Goal: Task Accomplishment & Management: Use online tool/utility

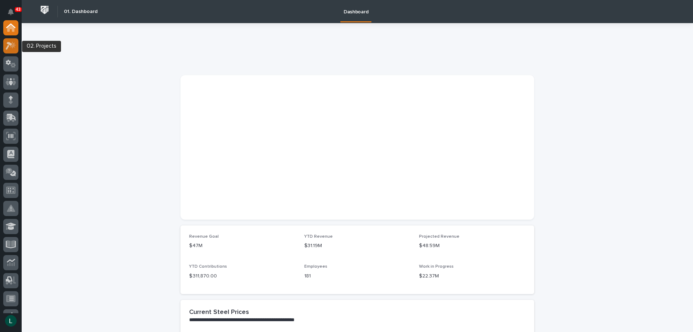
click at [9, 46] on icon at bounding box center [11, 46] width 10 height 8
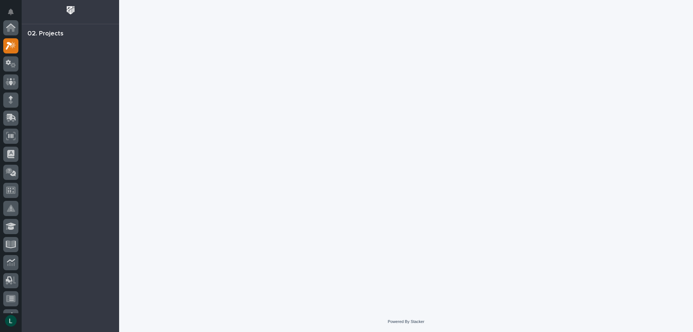
scroll to position [18, 0]
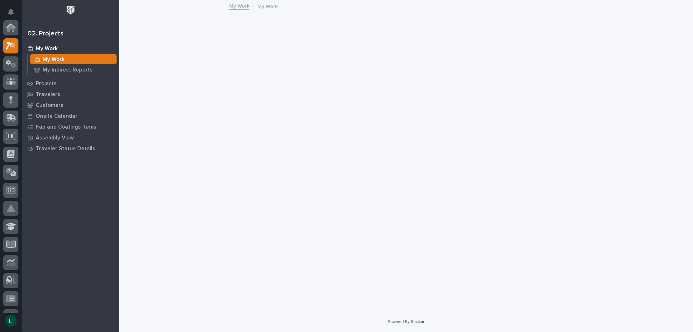
scroll to position [18, 0]
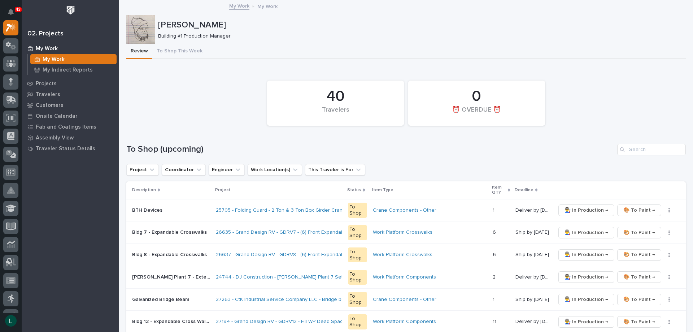
click at [58, 58] on p "My Work" at bounding box center [54, 59] width 22 height 6
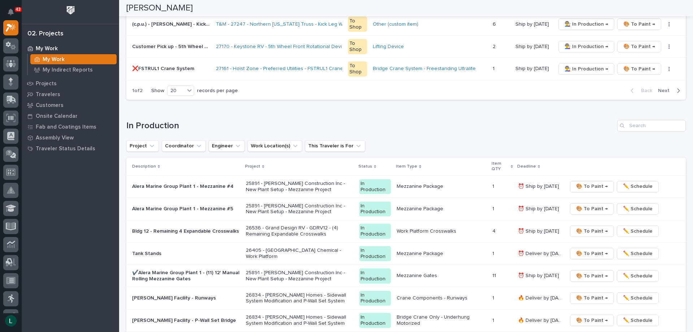
scroll to position [578, 0]
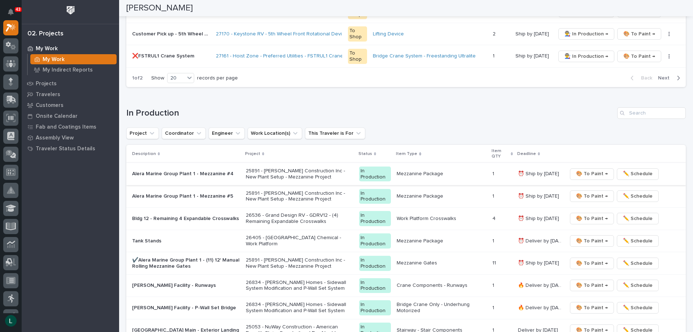
click at [589, 173] on span "🎨 To Paint →" at bounding box center [592, 173] width 32 height 9
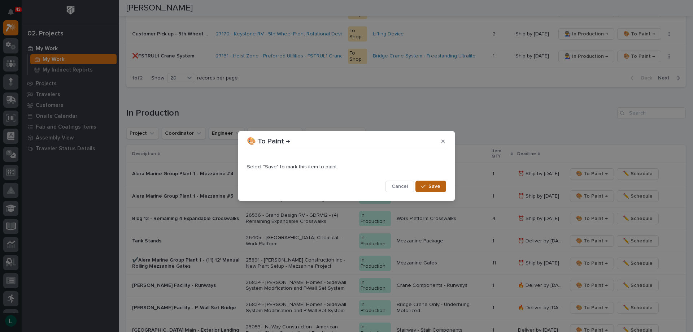
click at [431, 185] on span "Save" at bounding box center [435, 186] width 12 height 6
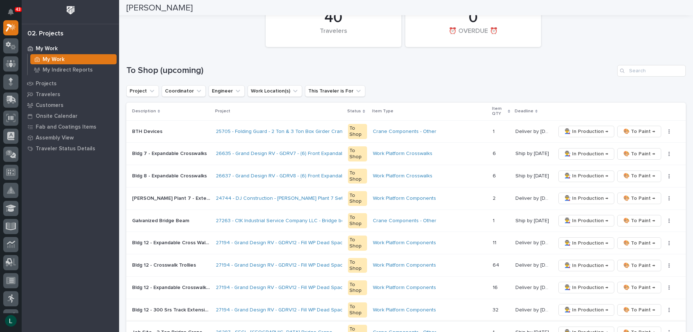
scroll to position [0, 0]
